Goal: Task Accomplishment & Management: Use online tool/utility

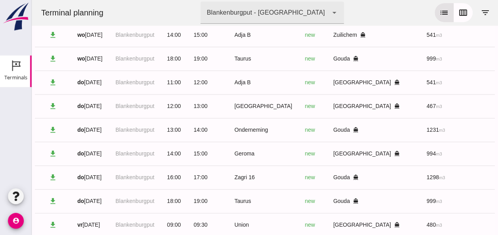
scroll to position [0, 212]
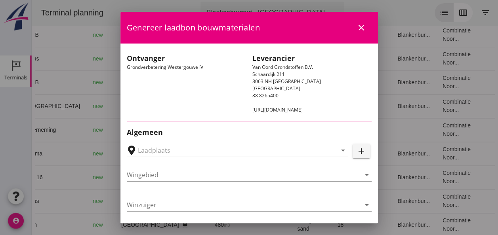
type input "Loswal Fa. J. Bos&Zonen, [GEOGRAPHIC_DATA]"
type input "Zagri 16"
type input "[PERSON_NAME]"
type input "1298"
type input "Ontzilt oph.zand [75] (6120)"
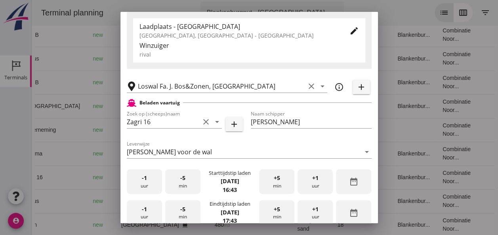
scroll to position [159, 0]
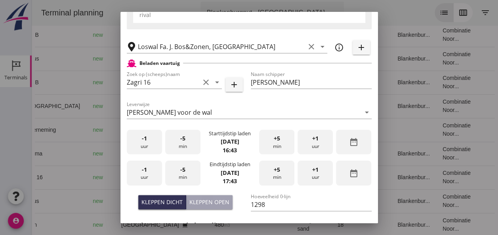
click at [145, 146] on div "-1 uur" at bounding box center [144, 142] width 35 height 25
click at [141, 143] on div "-1 uur" at bounding box center [144, 142] width 35 height 25
click at [272, 150] on div "+5 min" at bounding box center [276, 142] width 35 height 25
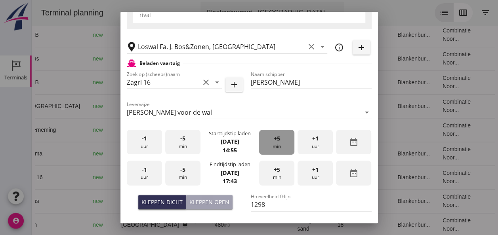
click at [272, 150] on div "+5 min" at bounding box center [276, 142] width 35 height 25
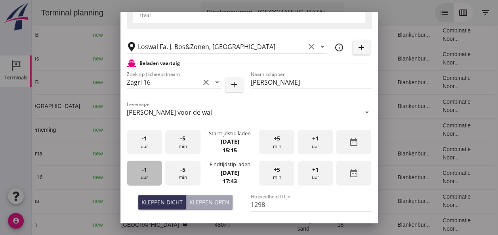
click at [140, 174] on div "-1 uur" at bounding box center [144, 173] width 35 height 25
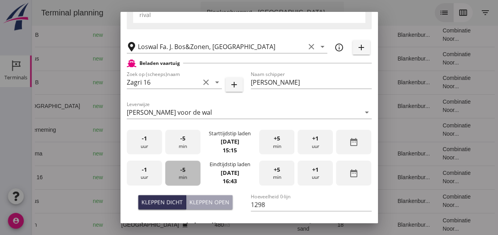
click at [180, 175] on div "-5 min" at bounding box center [182, 173] width 35 height 25
click at [181, 175] on div "-5 min" at bounding box center [182, 173] width 35 height 25
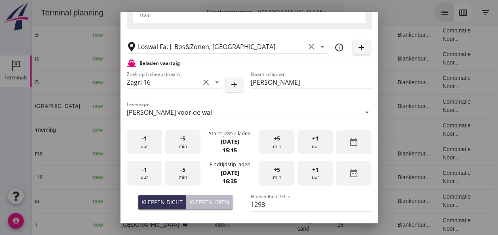
click at [210, 197] on button "Kleppen open" at bounding box center [209, 202] width 46 height 14
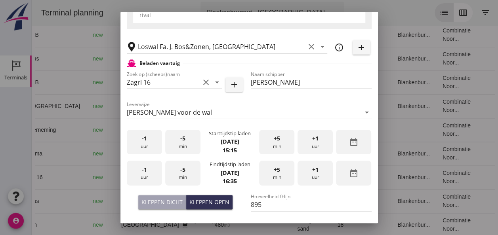
click at [173, 201] on div "Kleppen dicht" at bounding box center [162, 202] width 41 height 8
type input "1298"
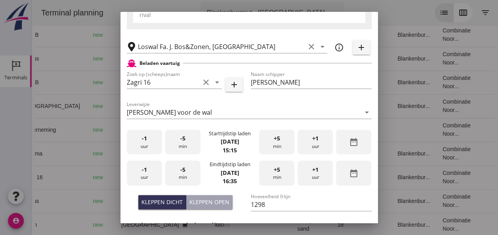
scroll to position [238, 0]
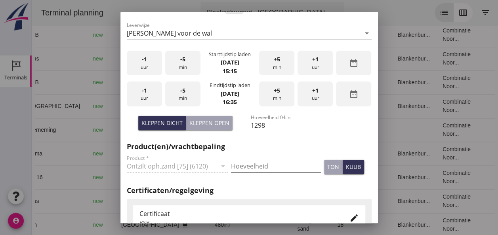
click at [245, 165] on input "Hoeveelheid" at bounding box center [276, 166] width 90 height 13
type input "1298"
click at [346, 166] on div "kuub" at bounding box center [353, 167] width 15 height 8
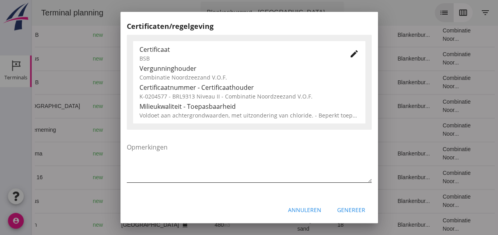
scroll to position [404, 0]
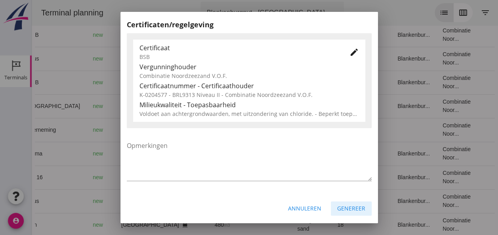
drag, startPoint x: 346, startPoint y: 208, endPoint x: 340, endPoint y: 202, distance: 8.4
click at [346, 207] on div "Genereer" at bounding box center [351, 209] width 28 height 8
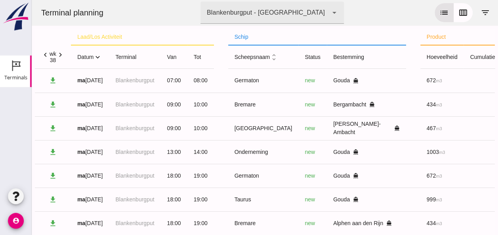
scroll to position [0, 0]
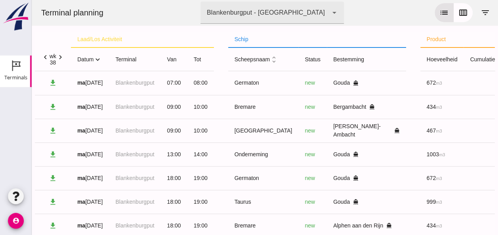
click at [97, 60] on icon "expand_more" at bounding box center [98, 59] width 8 height 8
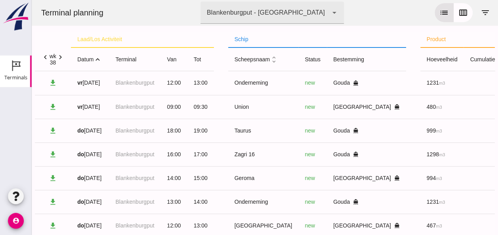
click at [97, 60] on icon "expand_less" at bounding box center [98, 59] width 8 height 8
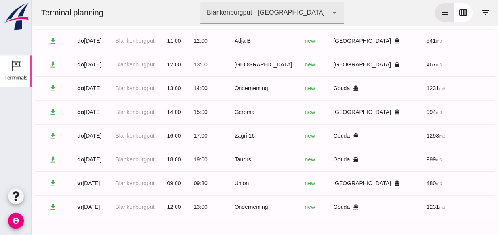
scroll to position [524, 0]
